Goal: Book appointment/travel/reservation

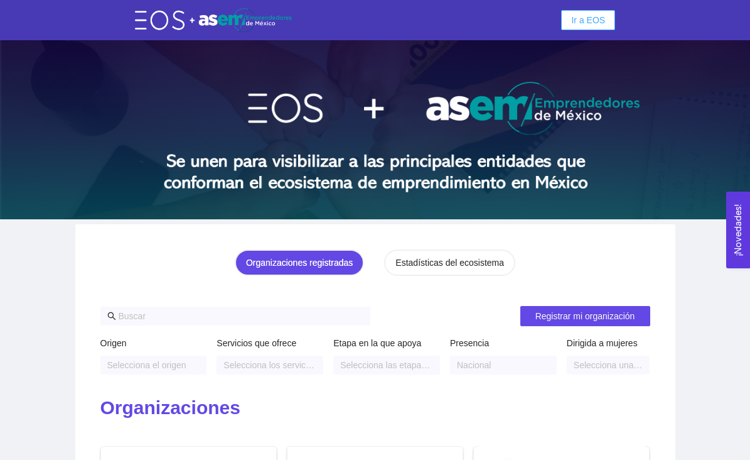
click at [578, 23] on span "Ir a EOS" at bounding box center [588, 20] width 34 height 14
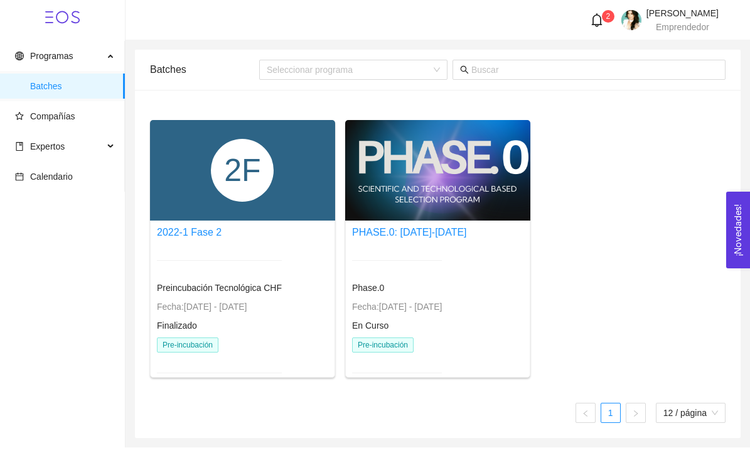
click at [230, 250] on div at bounding box center [219, 260] width 125 height 31
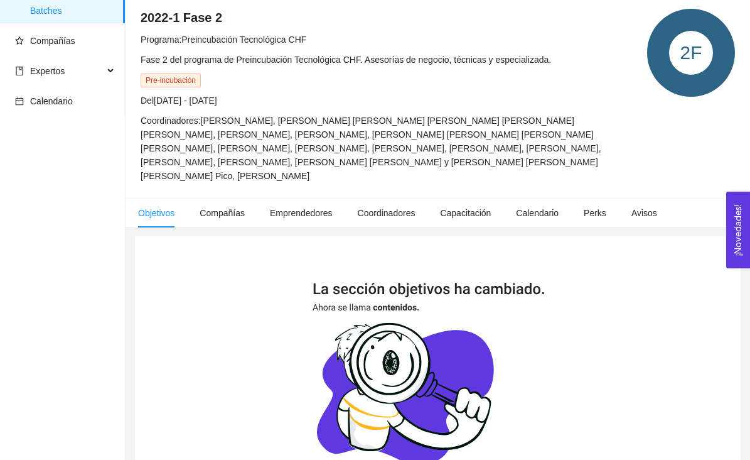
scroll to position [50, 0]
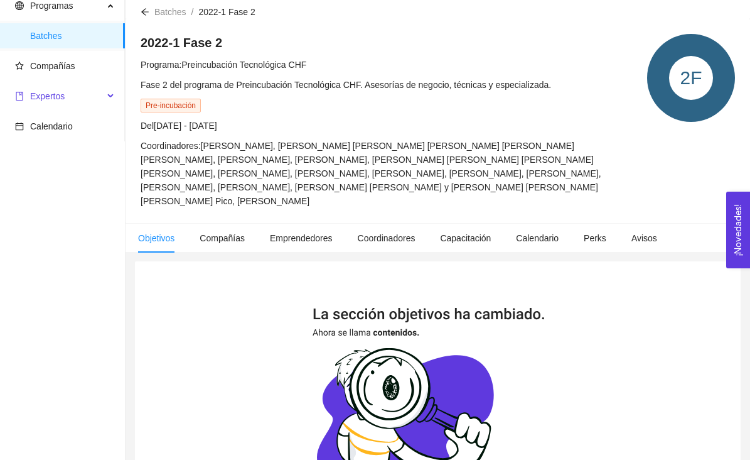
click at [93, 99] on span "Expertos" at bounding box center [59, 95] width 89 height 25
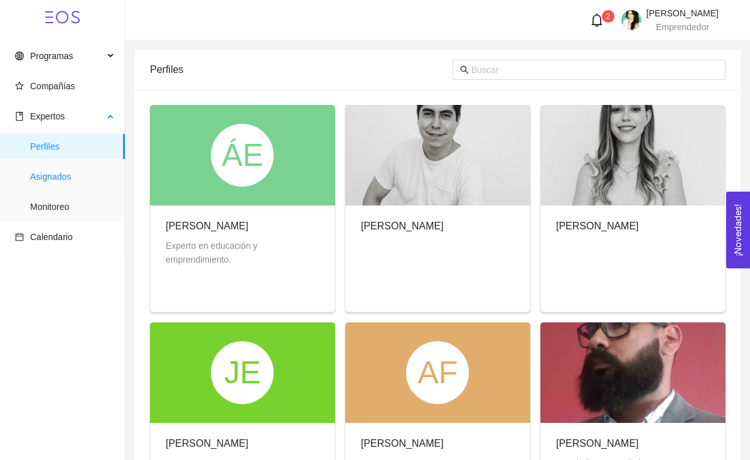
click at [63, 175] on span "Asignados" at bounding box center [72, 176] width 85 height 25
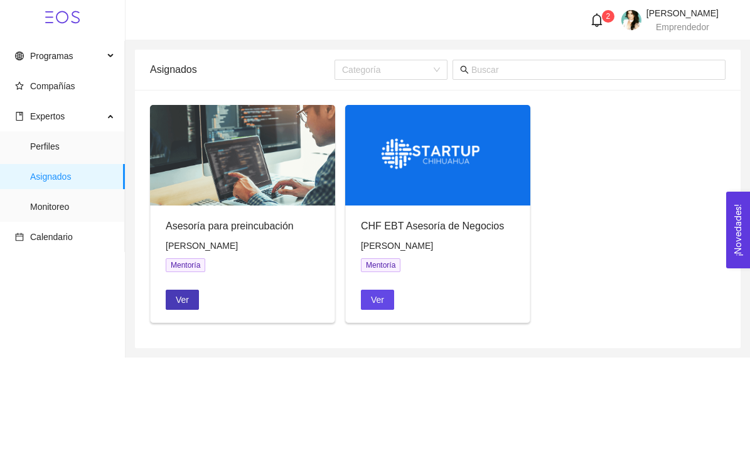
click at [181, 301] on span "Ver" at bounding box center [182, 300] width 13 height 14
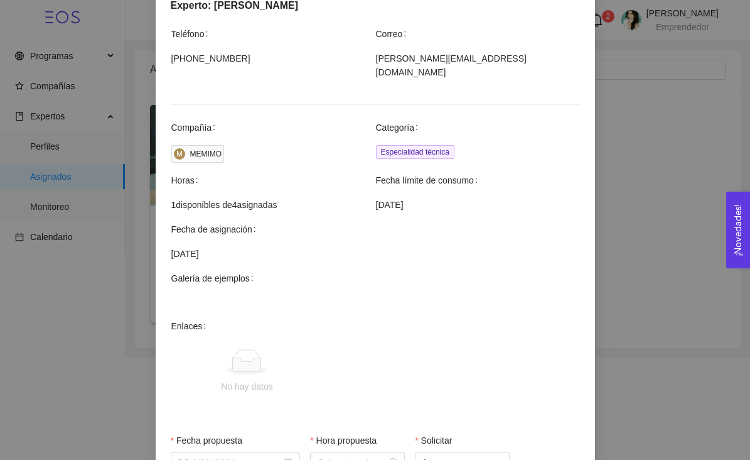
scroll to position [262, 0]
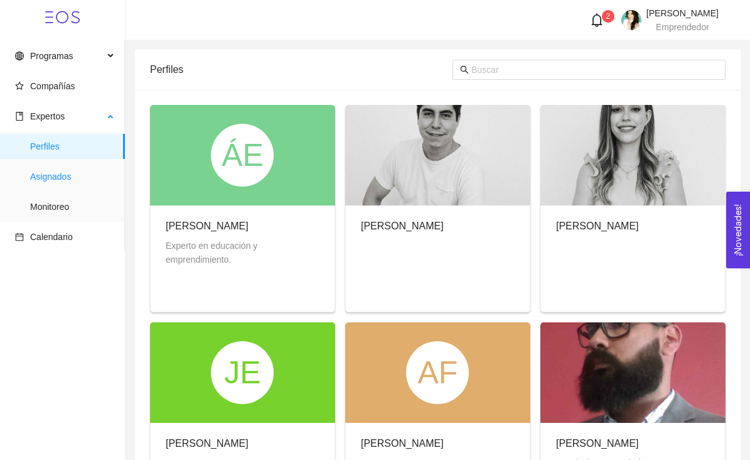
click at [52, 171] on span "Asignados" at bounding box center [72, 176] width 85 height 25
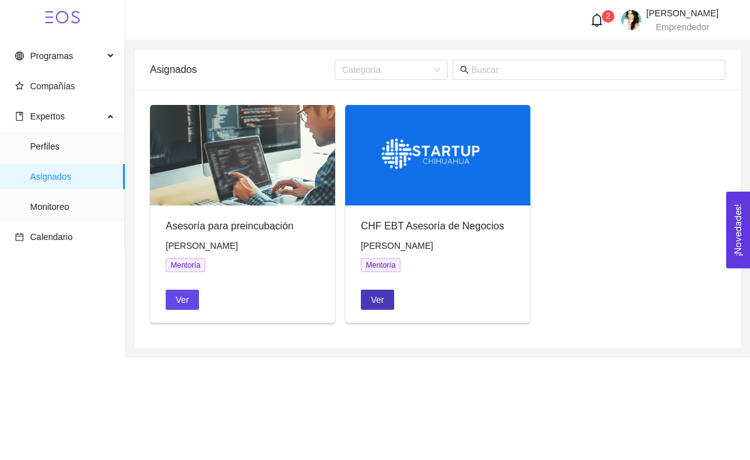
click at [372, 302] on span "Ver" at bounding box center [377, 300] width 13 height 14
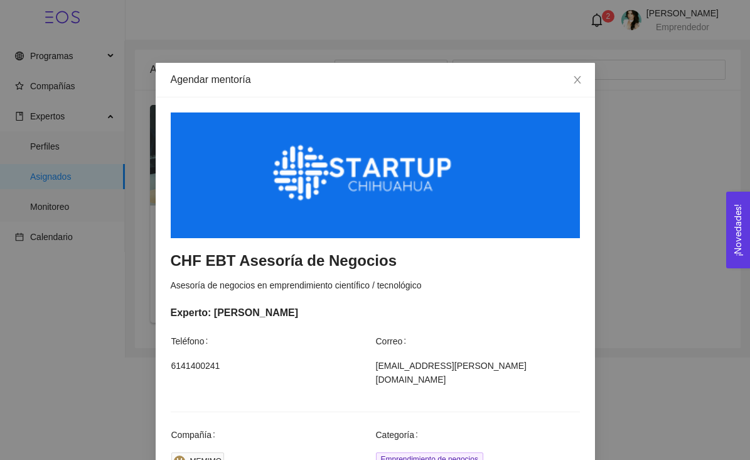
click at [516, 318] on div "Experto: [PERSON_NAME]" at bounding box center [375, 312] width 409 height 16
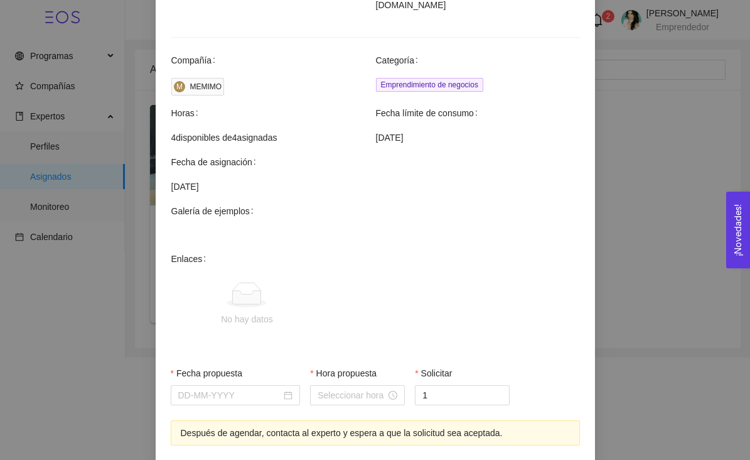
scroll to position [377, 0]
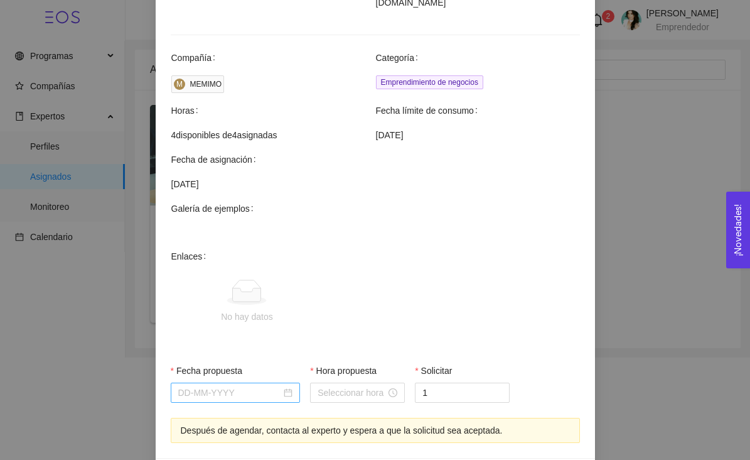
click at [290, 385] on div at bounding box center [235, 392] width 115 height 14
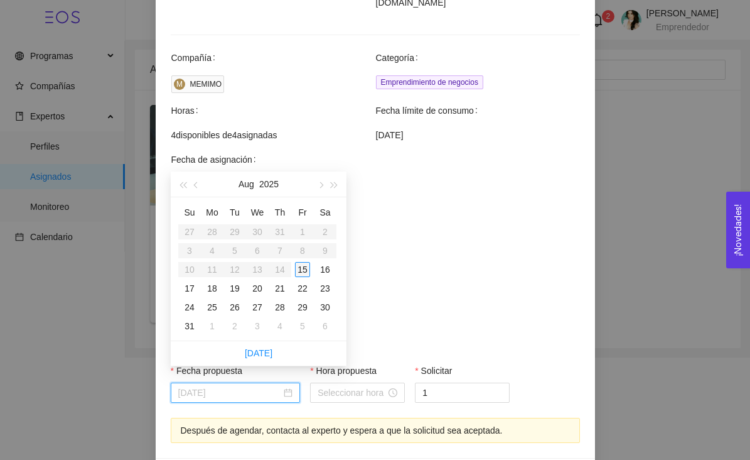
click at [304, 269] on div "15" at bounding box center [302, 269] width 15 height 15
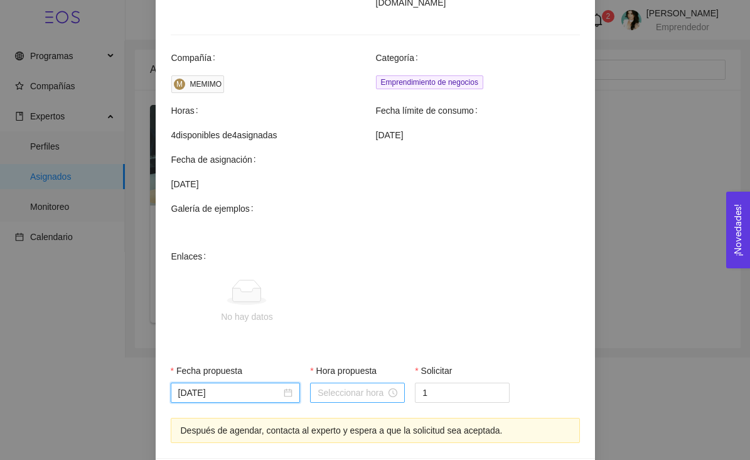
click at [394, 385] on div at bounding box center [358, 392] width 80 height 14
click at [286, 385] on div "[DATE]" at bounding box center [235, 392] width 115 height 14
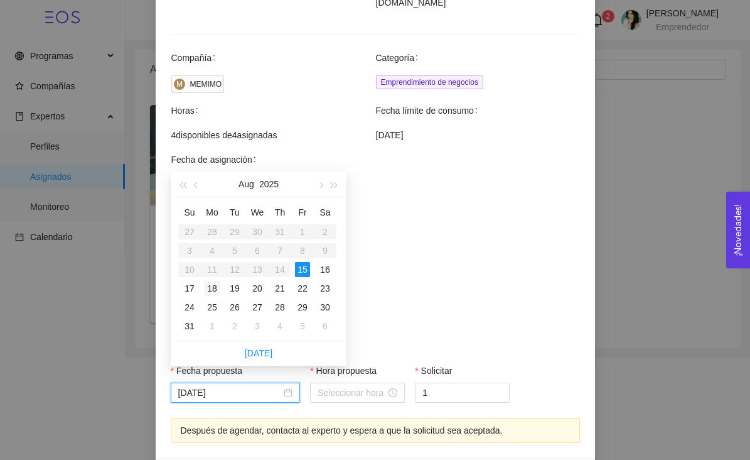
type input "[DATE]"
click at [212, 289] on div "18" at bounding box center [212, 288] width 15 height 15
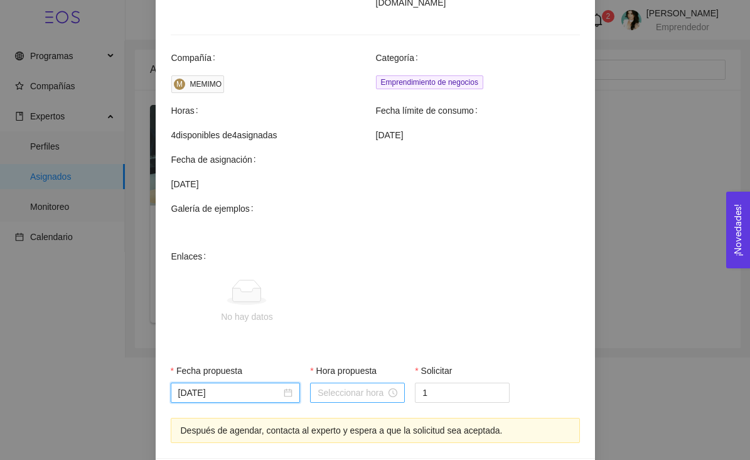
click at [346, 385] on input "Hora propuesta" at bounding box center [352, 392] width 68 height 14
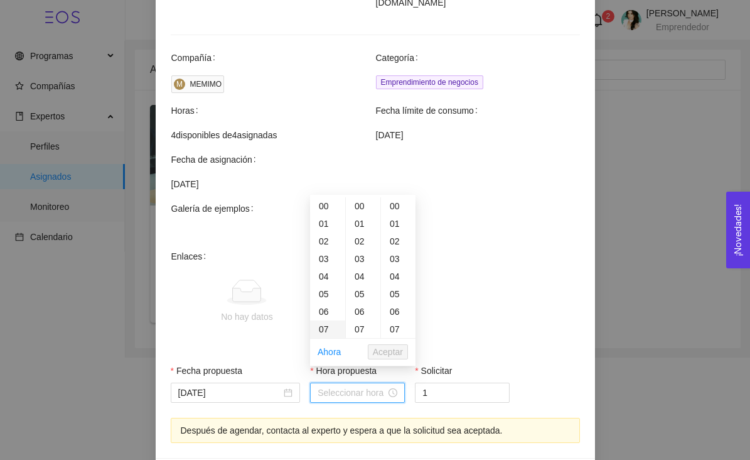
click at [326, 330] on div "07" at bounding box center [327, 329] width 35 height 18
click at [325, 261] on div "10" at bounding box center [327, 259] width 35 height 18
type input "10:00:00"
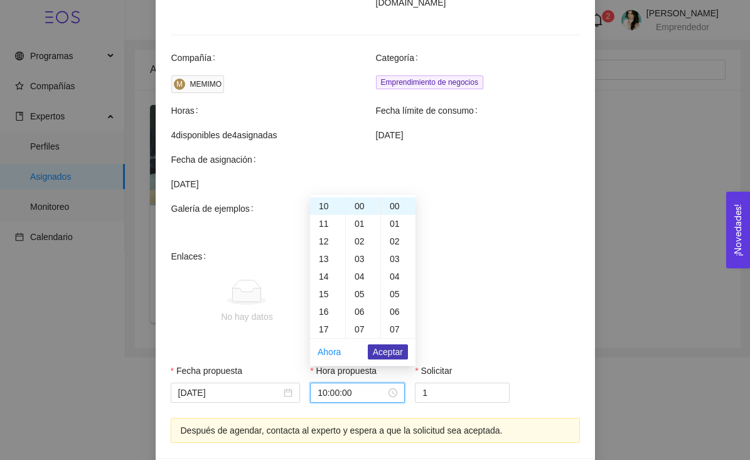
click at [380, 352] on span "Aceptar" at bounding box center [388, 352] width 30 height 14
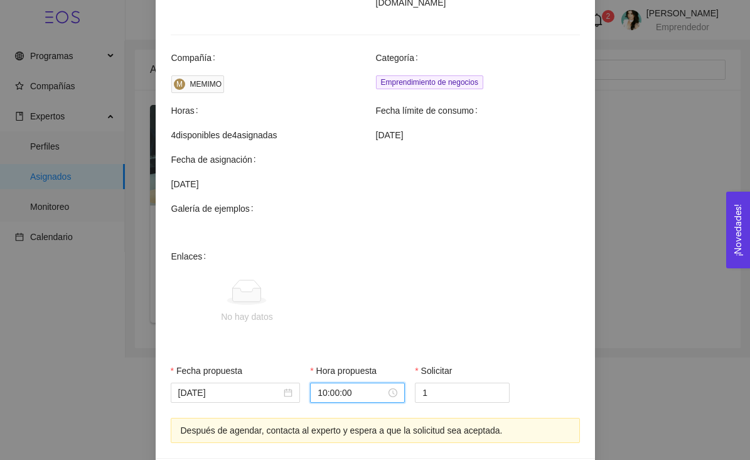
click at [441, 311] on span "No hay datos" at bounding box center [395, 301] width 368 height 104
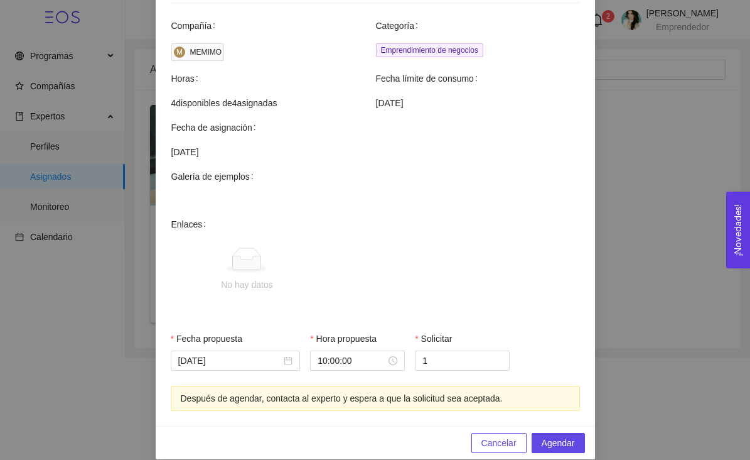
scroll to position [409, 0]
click at [549, 435] on span "Agendar" at bounding box center [558, 442] width 33 height 14
click at [492, 435] on span "Cancelar" at bounding box center [499, 442] width 35 height 14
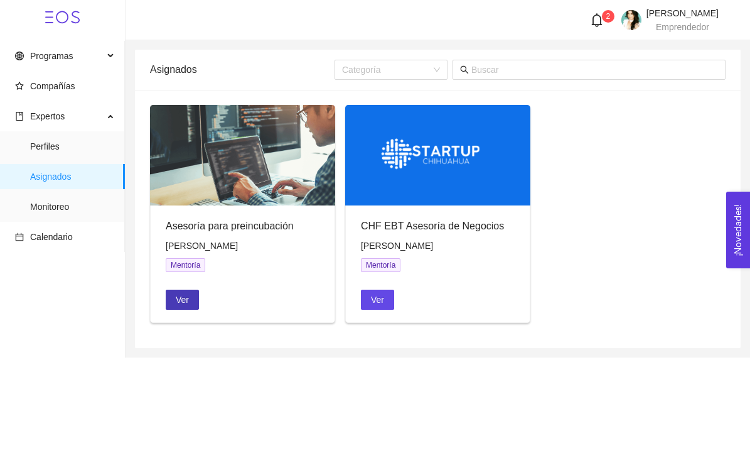
click at [184, 303] on span "Ver" at bounding box center [182, 300] width 13 height 14
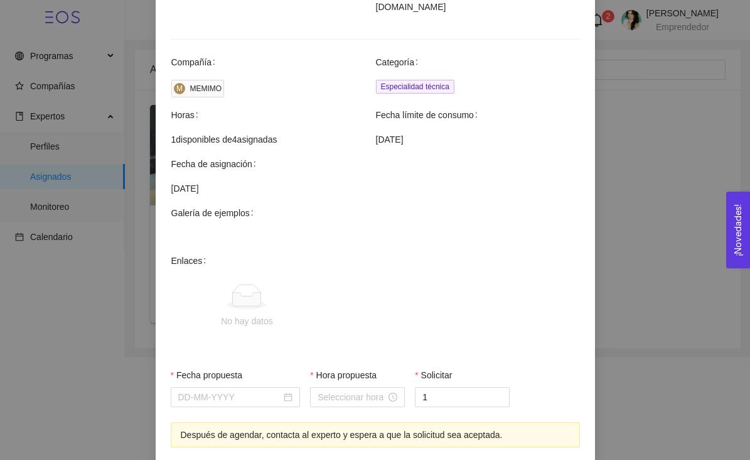
scroll to position [352, 0]
click at [287, 389] on div at bounding box center [235, 396] width 115 height 14
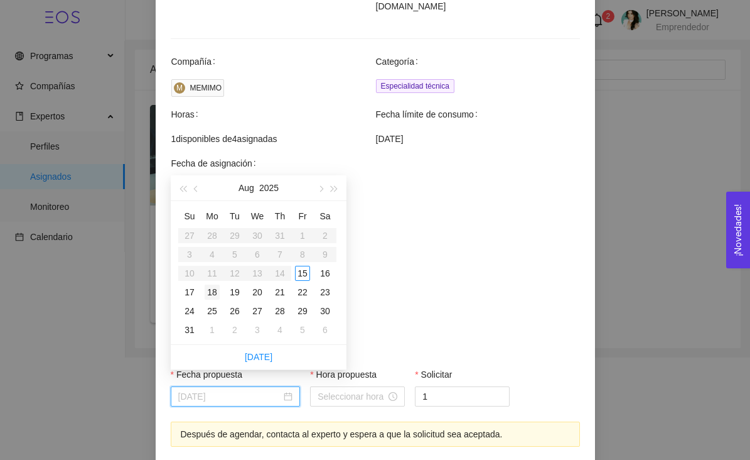
type input "[DATE]"
click at [213, 294] on div "18" at bounding box center [212, 291] width 15 height 15
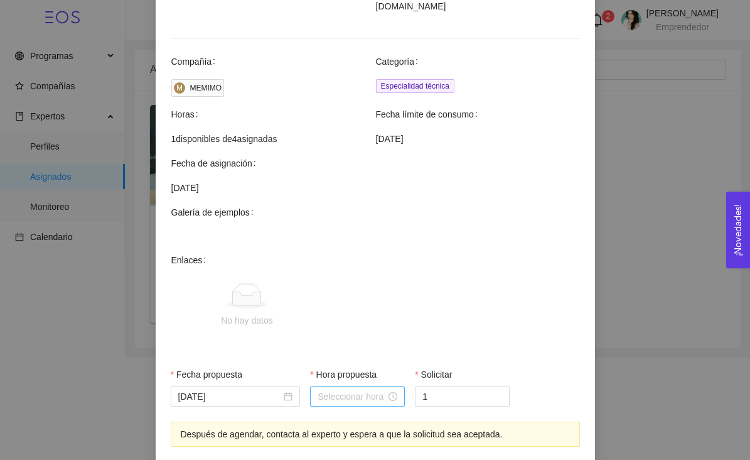
click at [392, 389] on div at bounding box center [358, 396] width 80 height 14
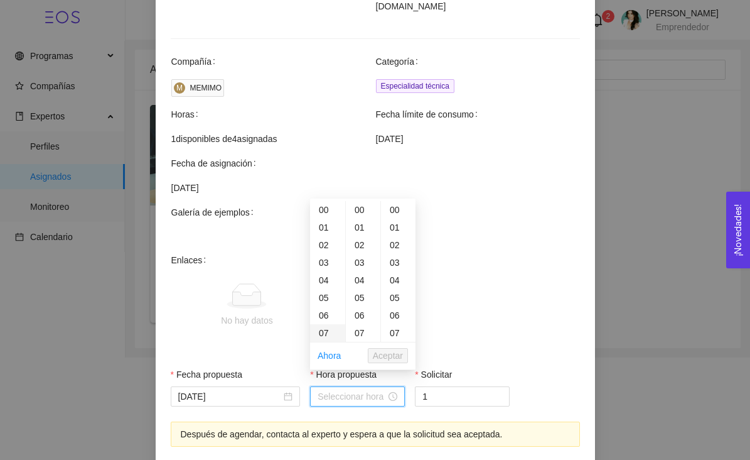
click at [329, 335] on div "07" at bounding box center [327, 333] width 35 height 18
click at [326, 282] on div "11" at bounding box center [327, 280] width 35 height 18
type input "11:00:00"
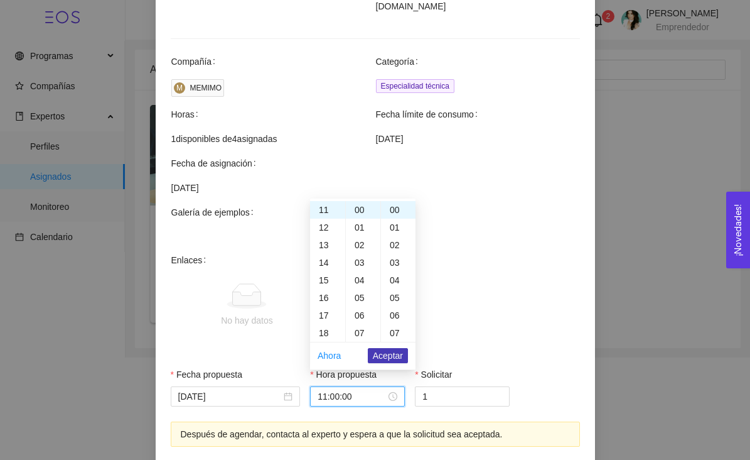
click at [390, 355] on span "Aceptar" at bounding box center [388, 355] width 30 height 14
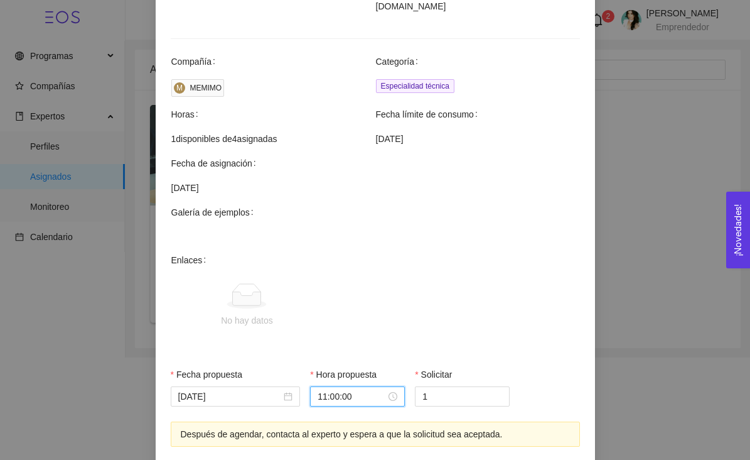
click at [456, 304] on span "No hay datos" at bounding box center [395, 305] width 368 height 104
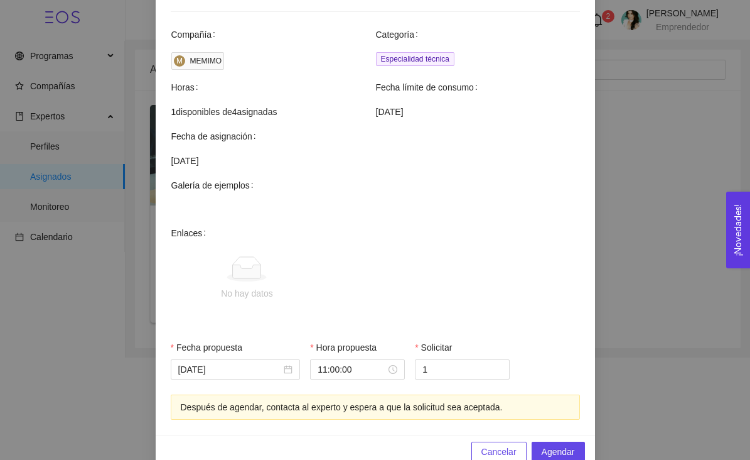
scroll to position [388, 0]
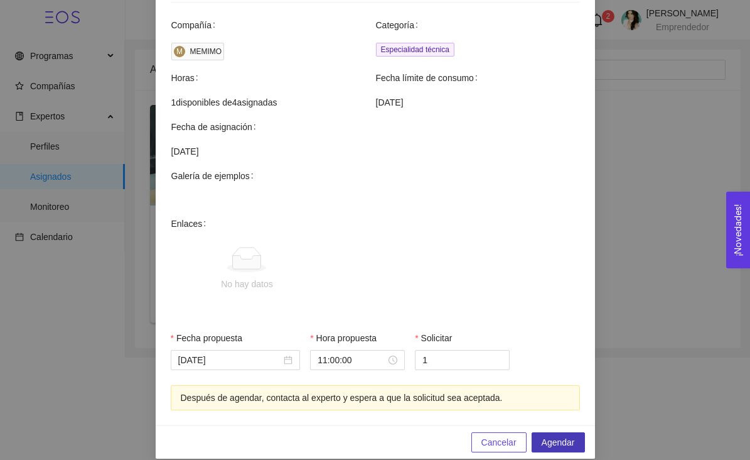
click at [557, 435] on span "Agendar" at bounding box center [558, 442] width 33 height 14
click at [500, 435] on span "Cancelar" at bounding box center [499, 442] width 35 height 14
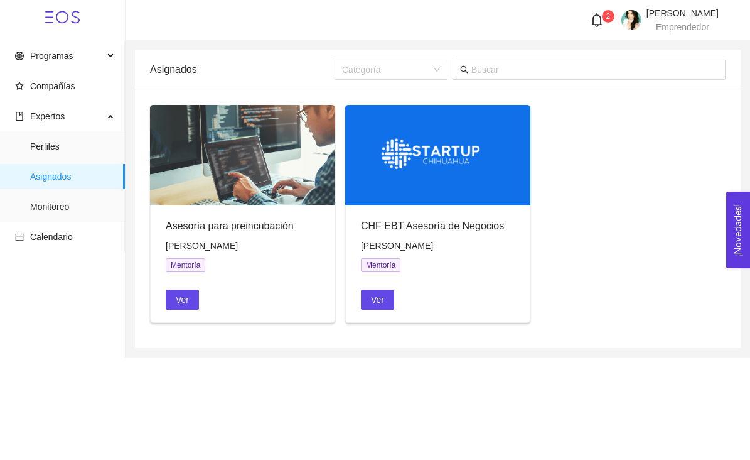
scroll to position [325, 0]
